Goal: Task Accomplishment & Management: Manage account settings

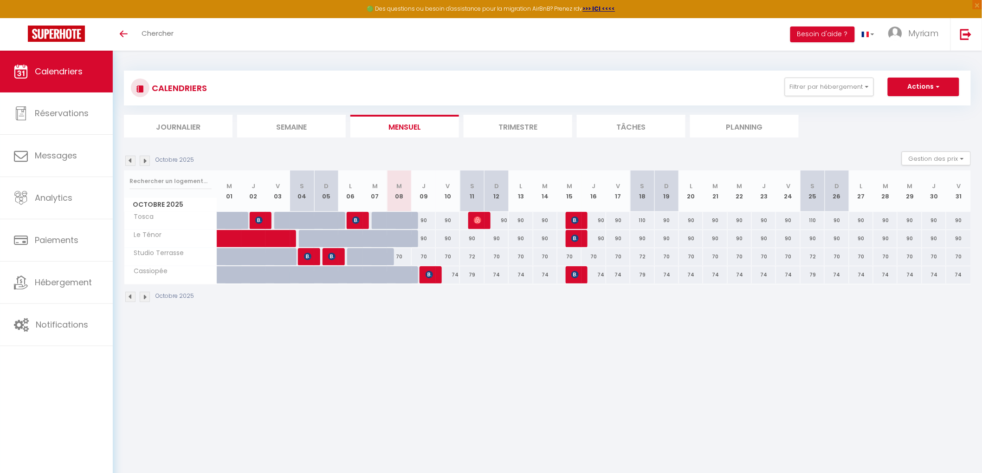
click at [128, 161] on img at bounding box center [130, 161] width 10 height 10
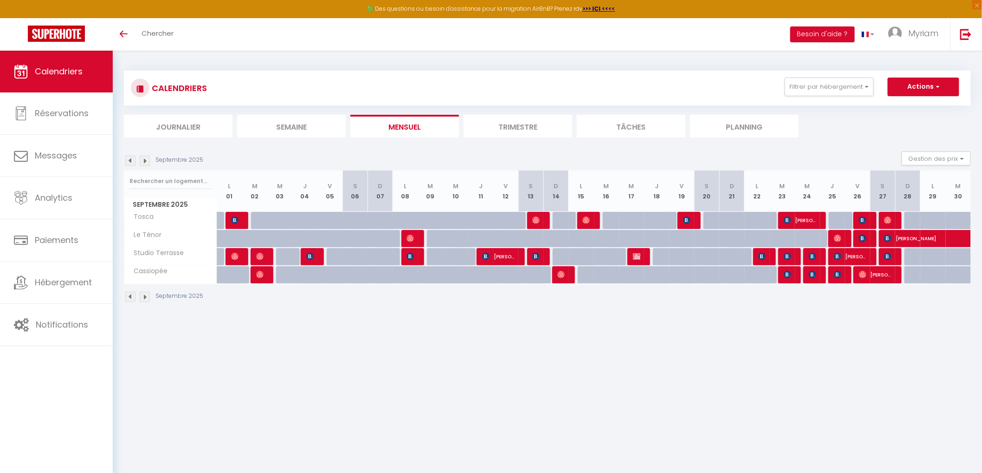
click at [129, 161] on img at bounding box center [130, 161] width 10 height 10
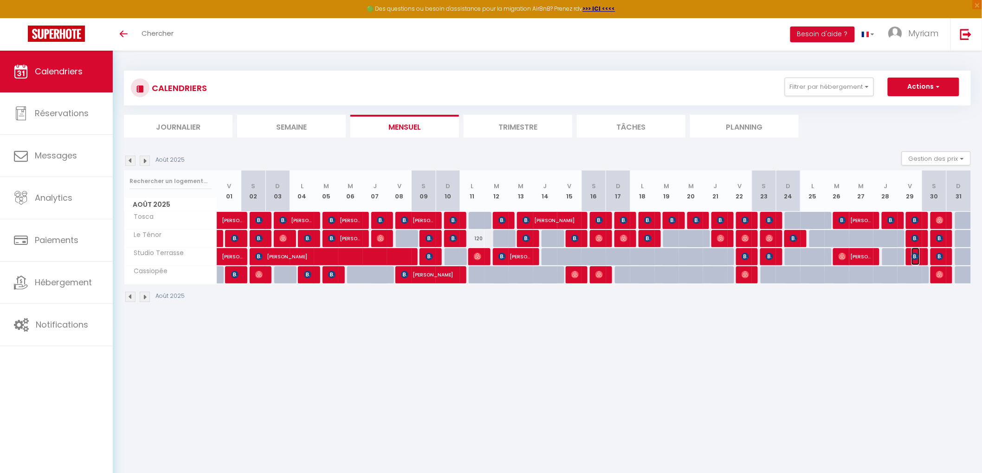
click at [916, 254] on img at bounding box center [915, 256] width 7 height 7
select select "OK"
select select "0"
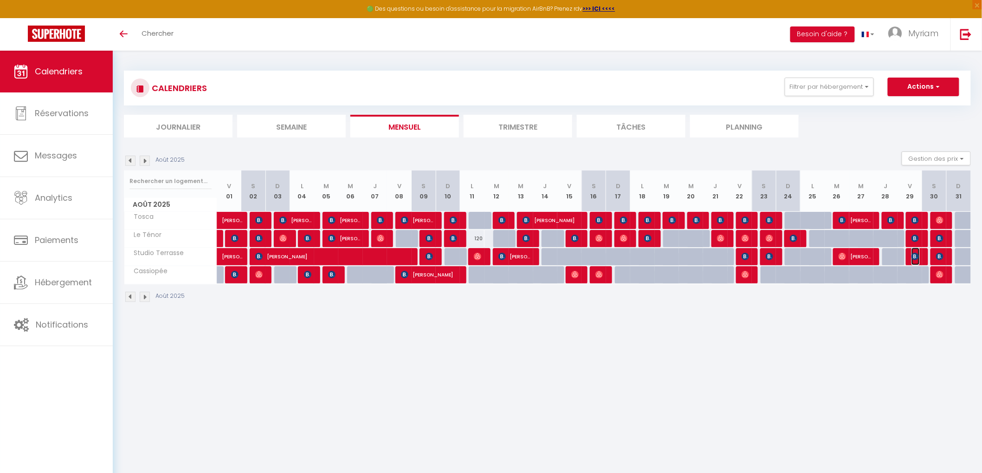
select select "1"
select select
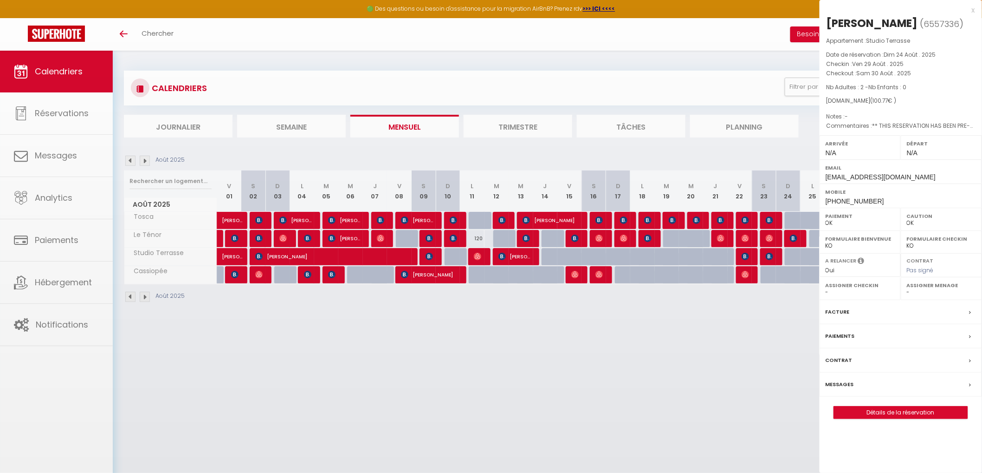
select select "1262"
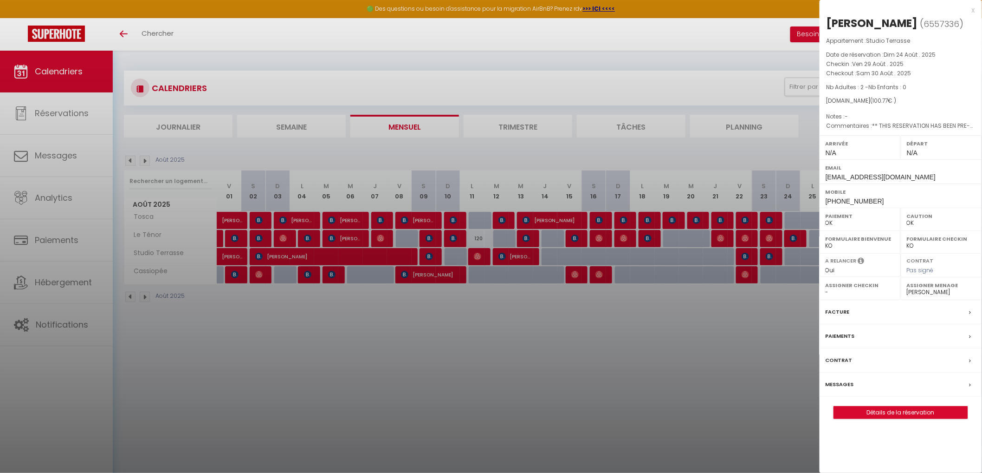
click at [841, 305] on div "Facture" at bounding box center [901, 312] width 162 height 24
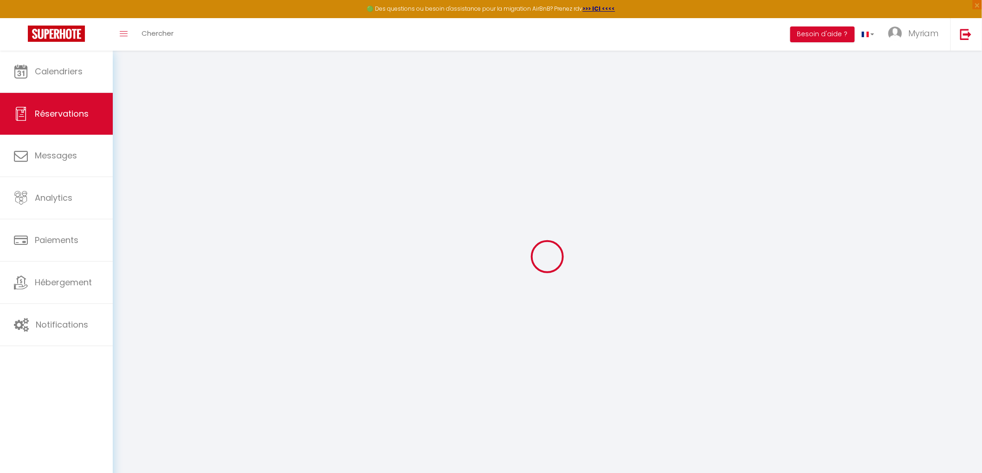
select select "taxes"
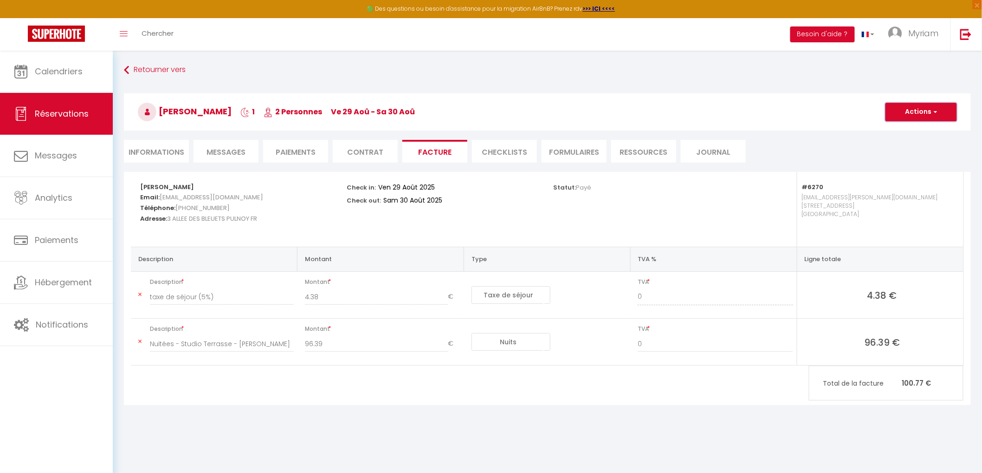
click at [934, 110] on span "button" at bounding box center [935, 112] width 6 height 8
click at [913, 156] on link "Envoyer la facture" at bounding box center [915, 156] width 78 height 12
type input "nboill.737984@guest.booking.com"
select select "fr"
type input "Votre facture 6557336 - Studio Terrasse"
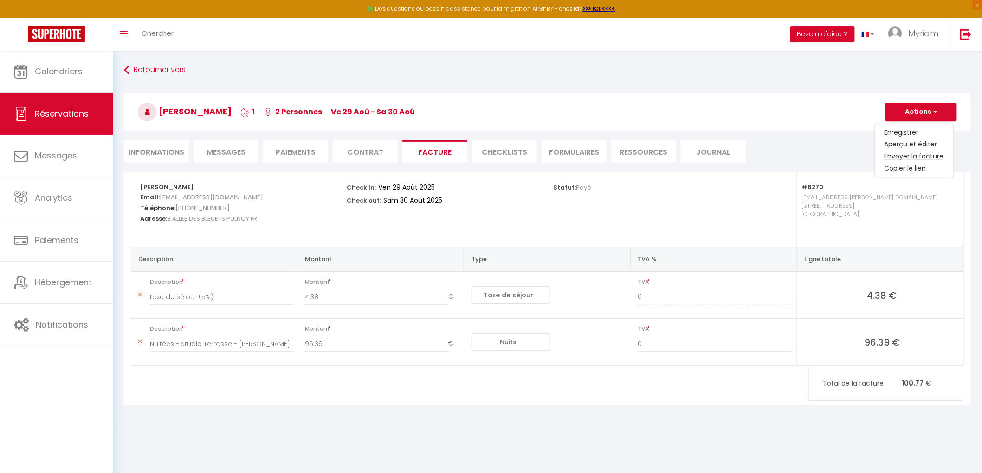
type textarea "Bonjour, Voici le lien pour télécharger votre facture : https://superhote.com/a…"
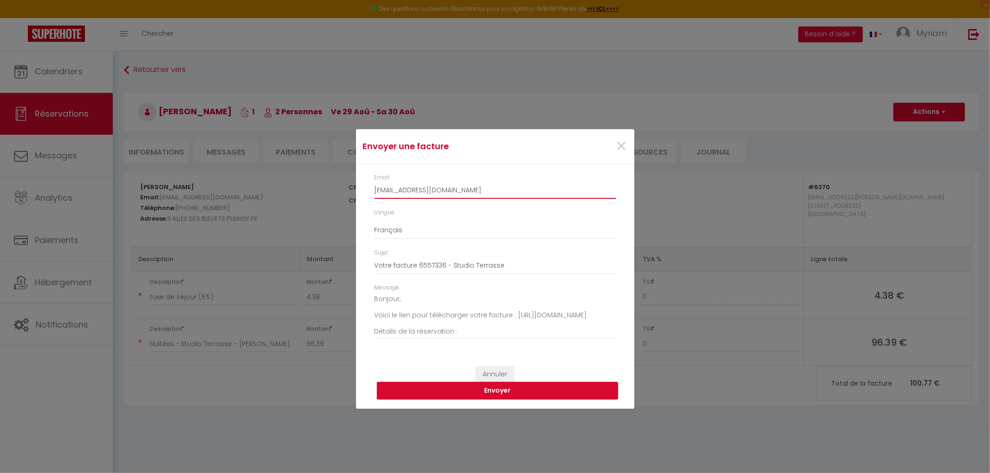
click at [446, 188] on input "nboill.737984@guest.booking.com" at bounding box center [495, 190] width 241 height 17
drag, startPoint x: 499, startPoint y: 191, endPoint x: 327, endPoint y: 195, distance: 172.3
click at [327, 195] on div "Envoyer une facture × Email nboill.737984@guest.booking.com Langue Anglais Fran…" at bounding box center [495, 236] width 990 height 473
click at [386, 191] on input "nahtalie-boillet@bbox.fr" at bounding box center [495, 190] width 241 height 17
type input "nathalie-boillet@bbox.fr"
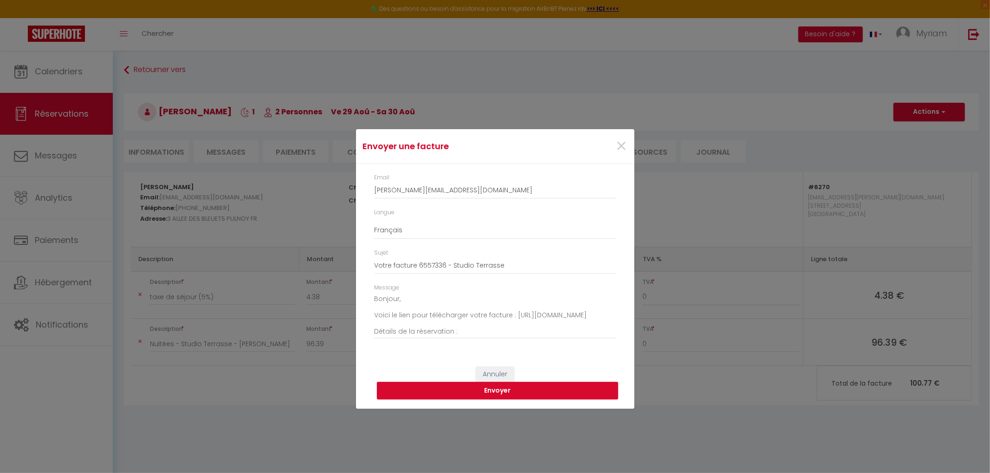
click at [507, 386] on button "Envoyer" at bounding box center [497, 391] width 241 height 18
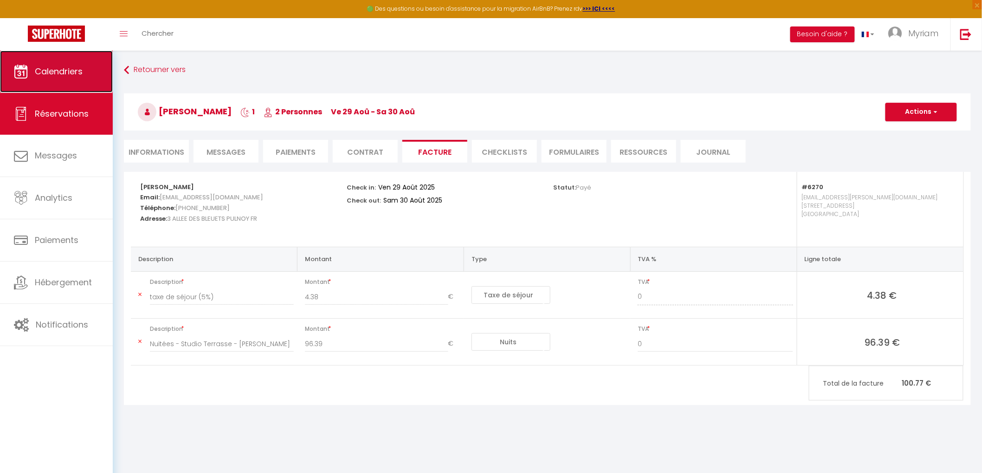
click at [65, 67] on span "Calendriers" at bounding box center [59, 71] width 48 height 12
